Goal: Information Seeking & Learning: Understand process/instructions

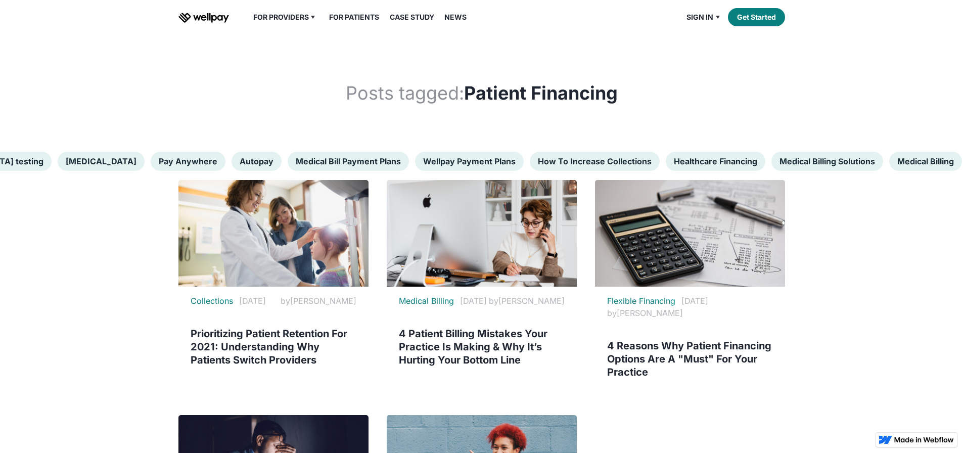
click at [349, 23] on link "For Patients" at bounding box center [354, 17] width 62 height 12
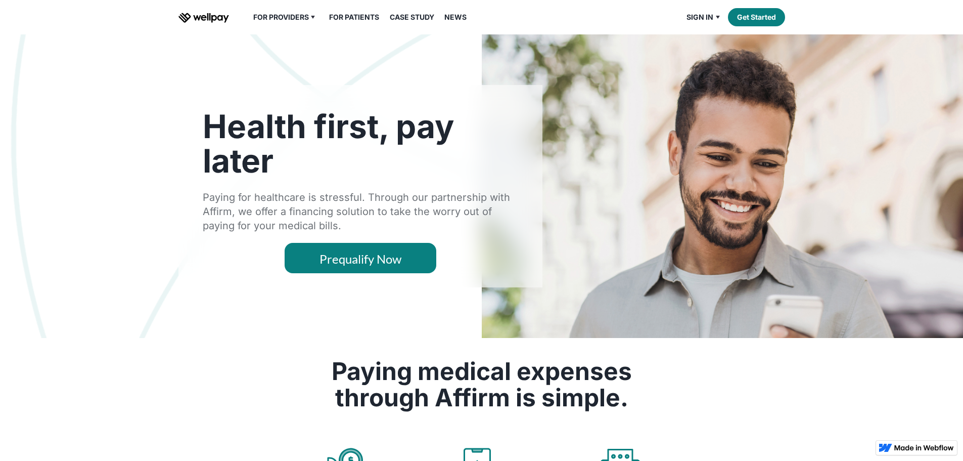
click at [369, 273] on link "Prequalify Now" at bounding box center [361, 258] width 152 height 30
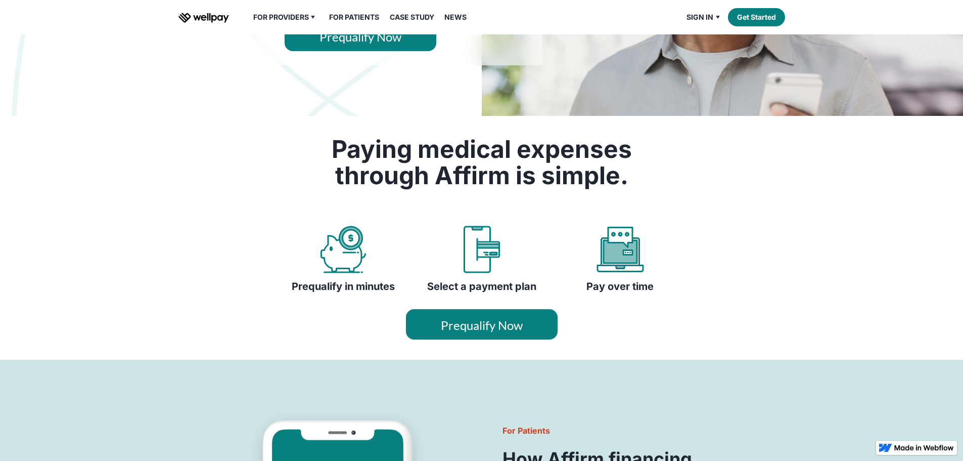
scroll to position [253, 0]
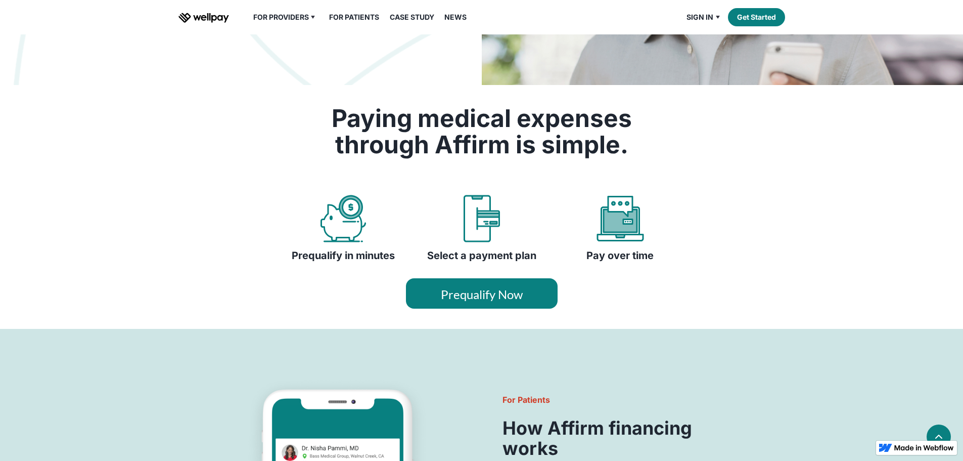
click at [478, 308] on link "Prequalify Now" at bounding box center [482, 293] width 152 height 30
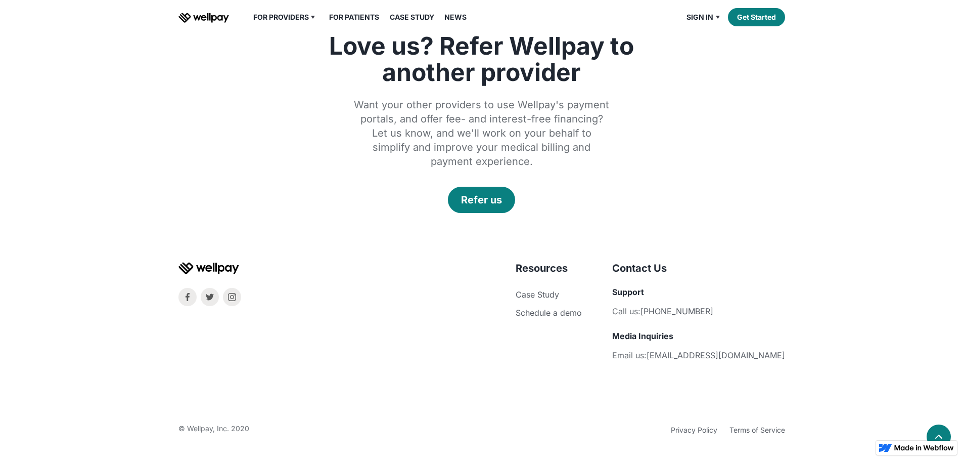
scroll to position [1913, 0]
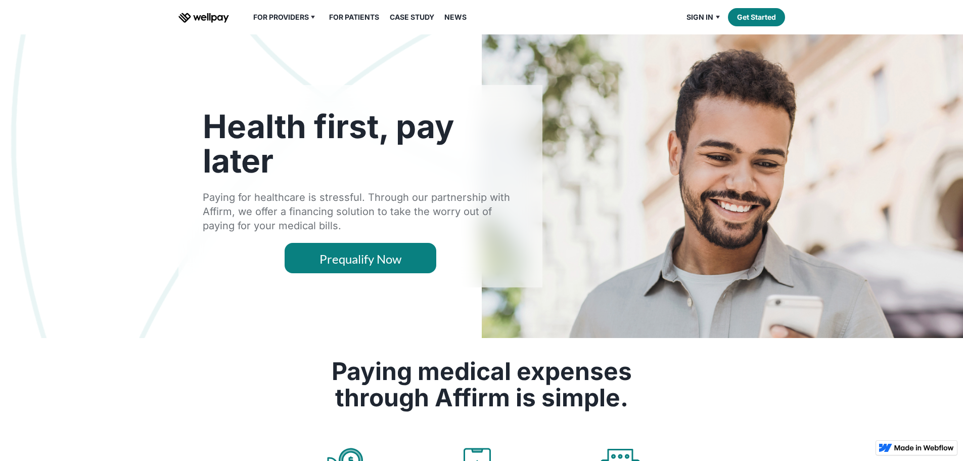
click at [358, 273] on link "Prequalify Now" at bounding box center [361, 258] width 152 height 30
click at [209, 23] on img "home" at bounding box center [203, 18] width 51 height 10
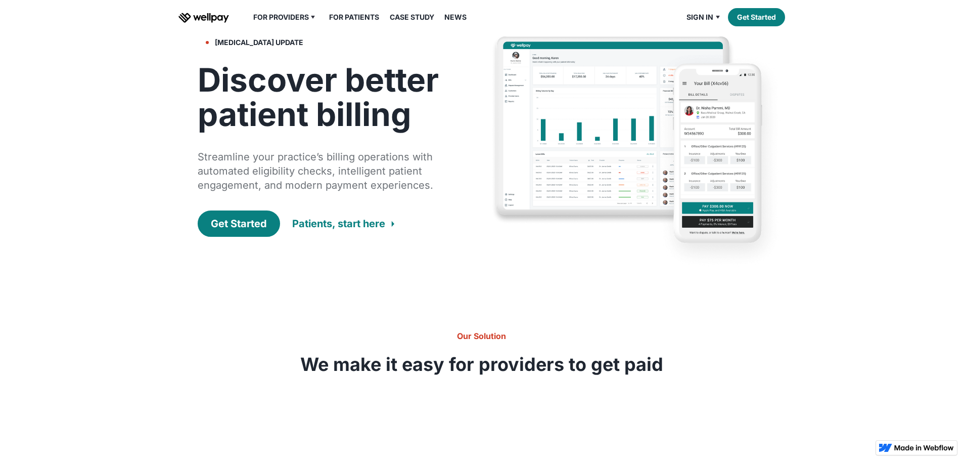
click at [331, 231] on div "Patients, start here" at bounding box center [338, 223] width 93 height 14
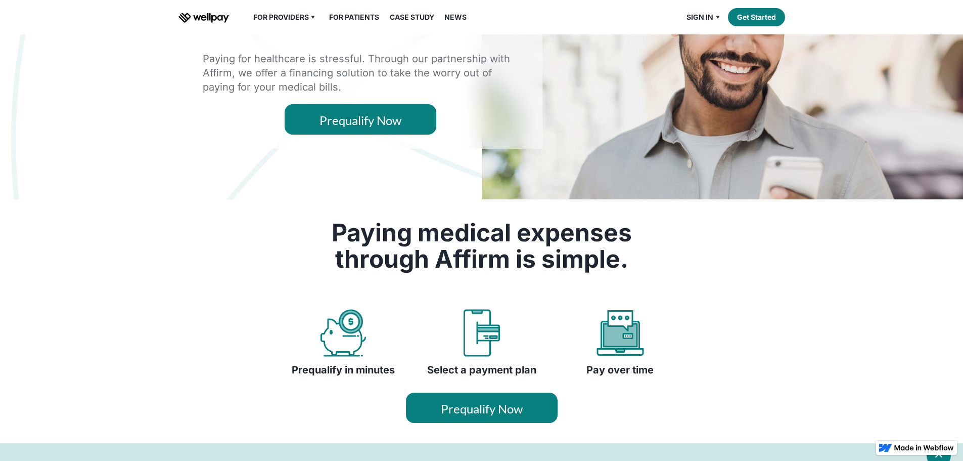
scroll to position [202, 0]
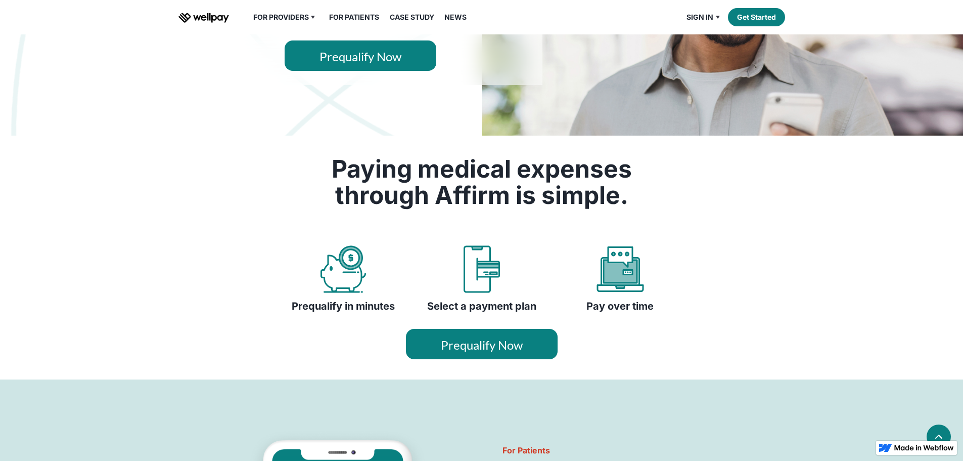
click at [373, 71] on link "Prequalify Now" at bounding box center [361, 55] width 152 height 30
click at [361, 71] on link "Prequalify Now" at bounding box center [361, 55] width 152 height 30
click at [486, 359] on link "Prequalify Now" at bounding box center [482, 344] width 152 height 30
